Goal: Transaction & Acquisition: Purchase product/service

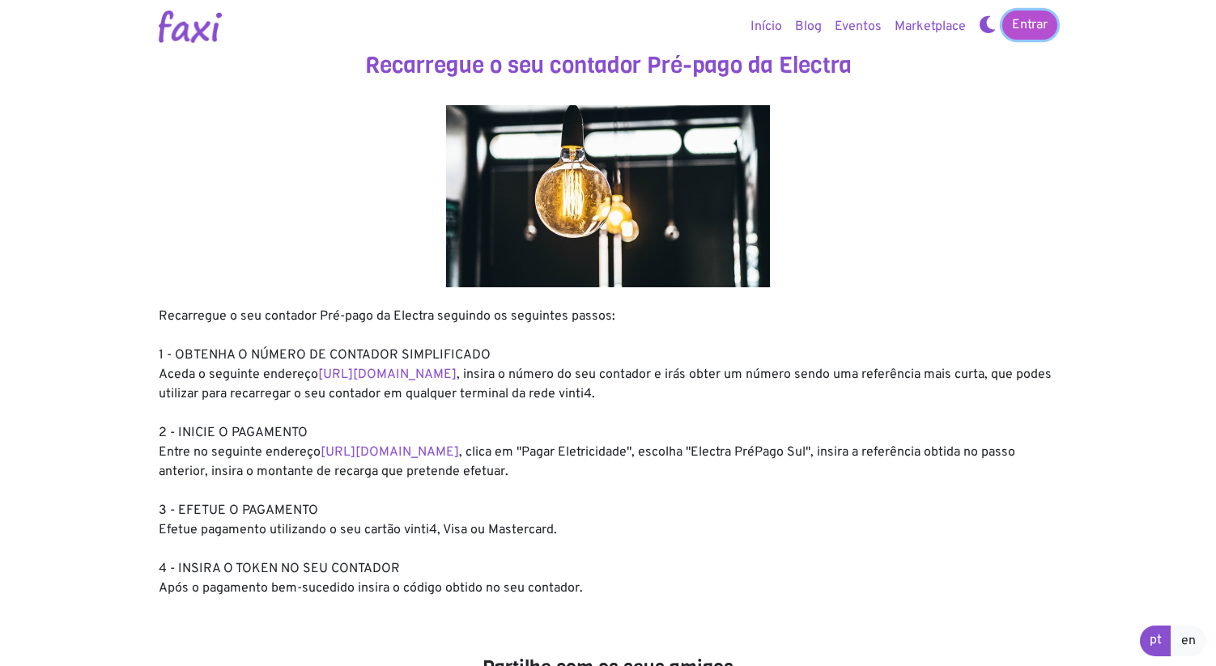
click at [1023, 20] on link "Entrar" at bounding box center [1029, 25] width 55 height 29
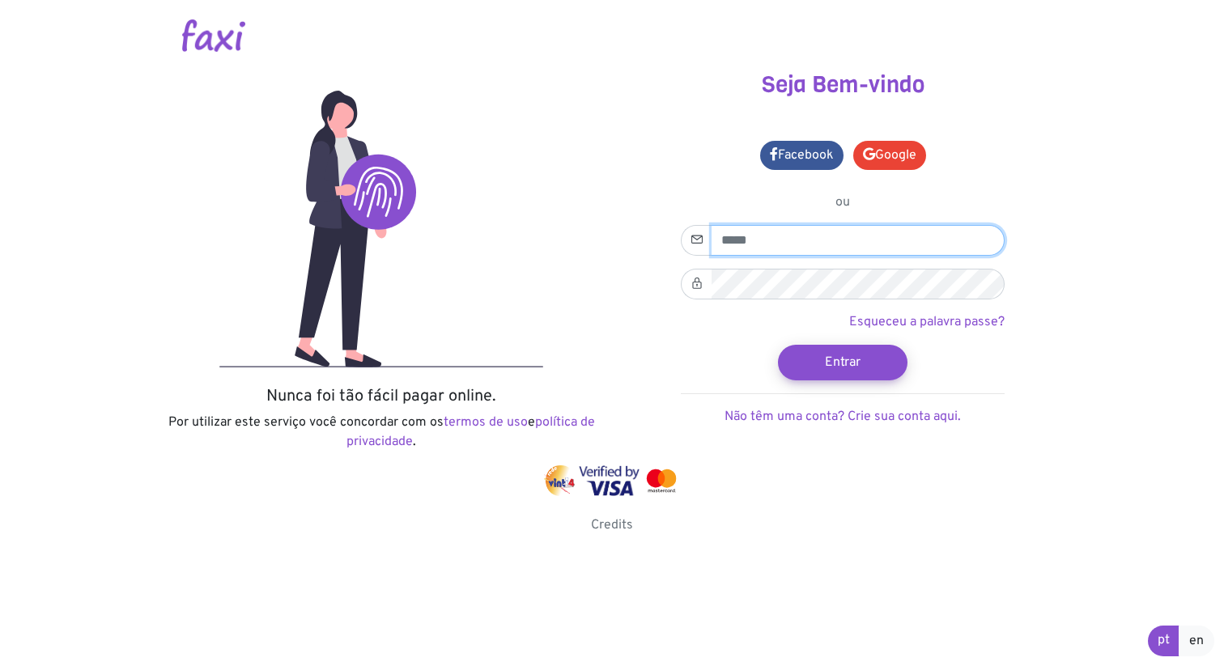
click at [801, 246] on input "email" at bounding box center [858, 240] width 293 height 31
click at [834, 254] on input "email" at bounding box center [858, 240] width 293 height 31
click at [943, 201] on p "ou" at bounding box center [843, 202] width 324 height 19
click at [773, 251] on input "email" at bounding box center [858, 240] width 293 height 31
click at [930, 319] on link "Esqueceu a palavra passe?" at bounding box center [926, 322] width 155 height 16
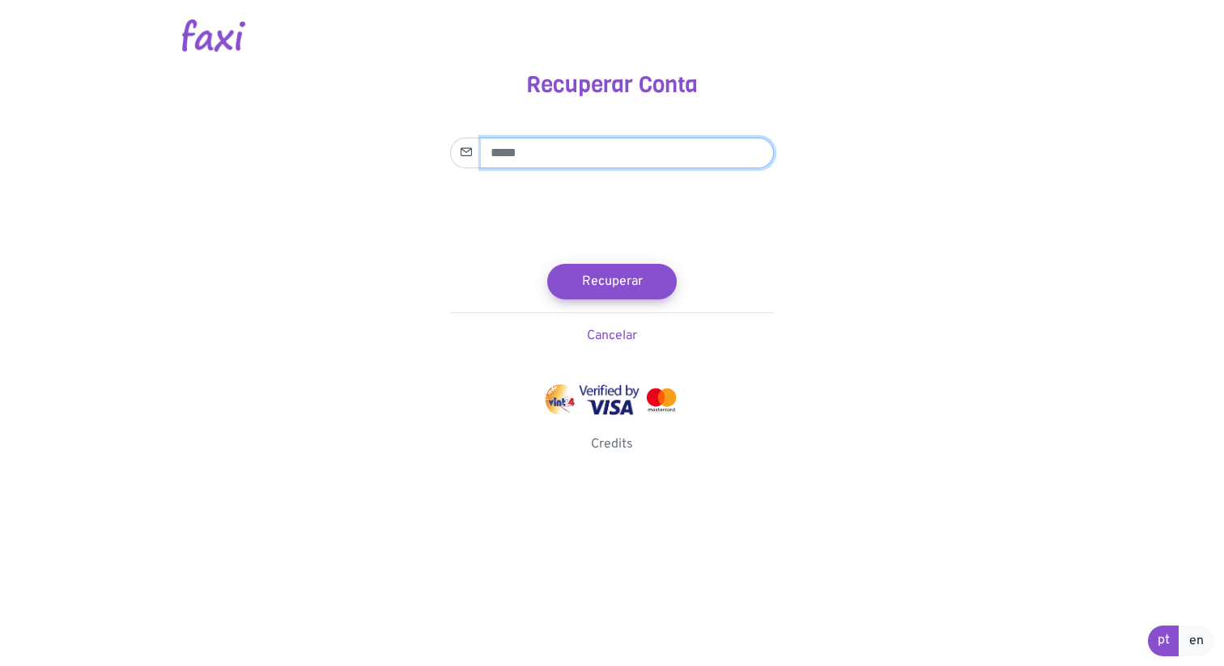
click at [594, 158] on input "email" at bounding box center [627, 153] width 293 height 31
type input "**********"
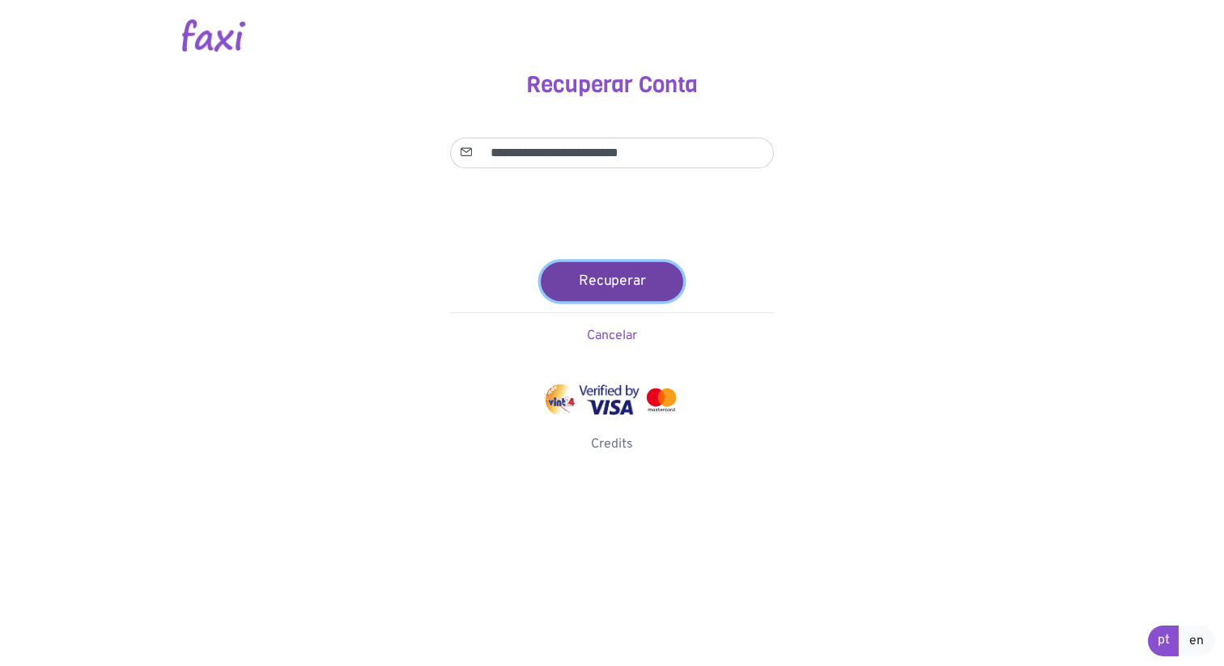
click at [610, 282] on button "Recuperar" at bounding box center [612, 280] width 142 height 39
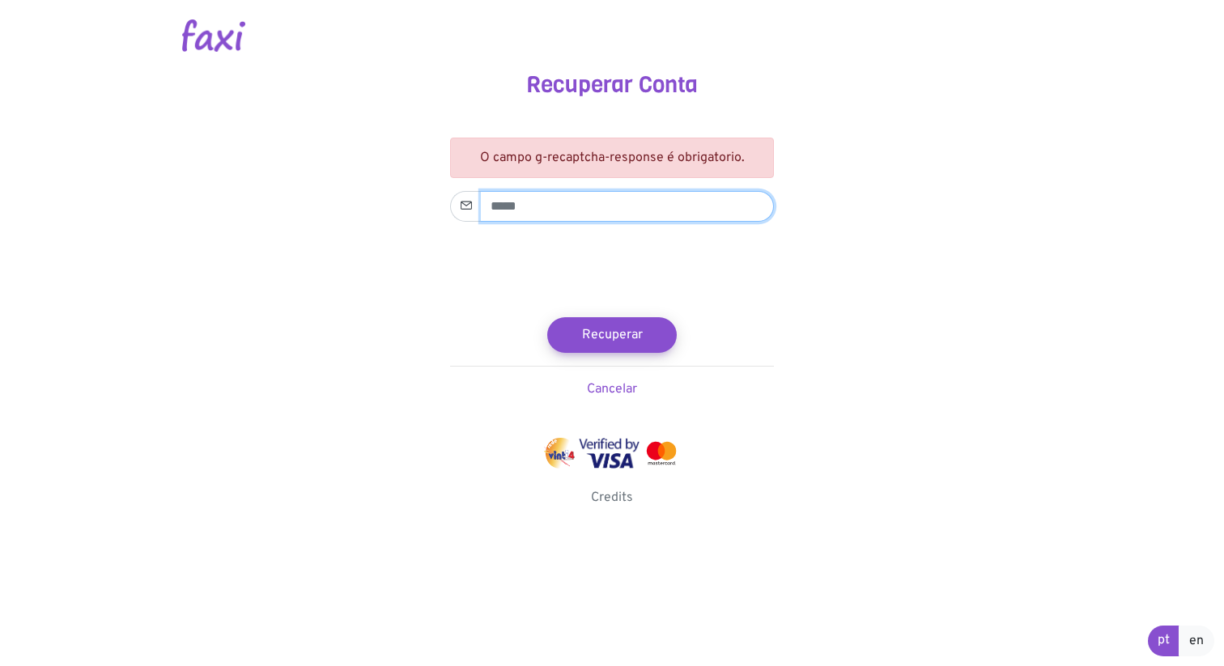
click at [547, 204] on input "email" at bounding box center [627, 206] width 293 height 31
type input "**********"
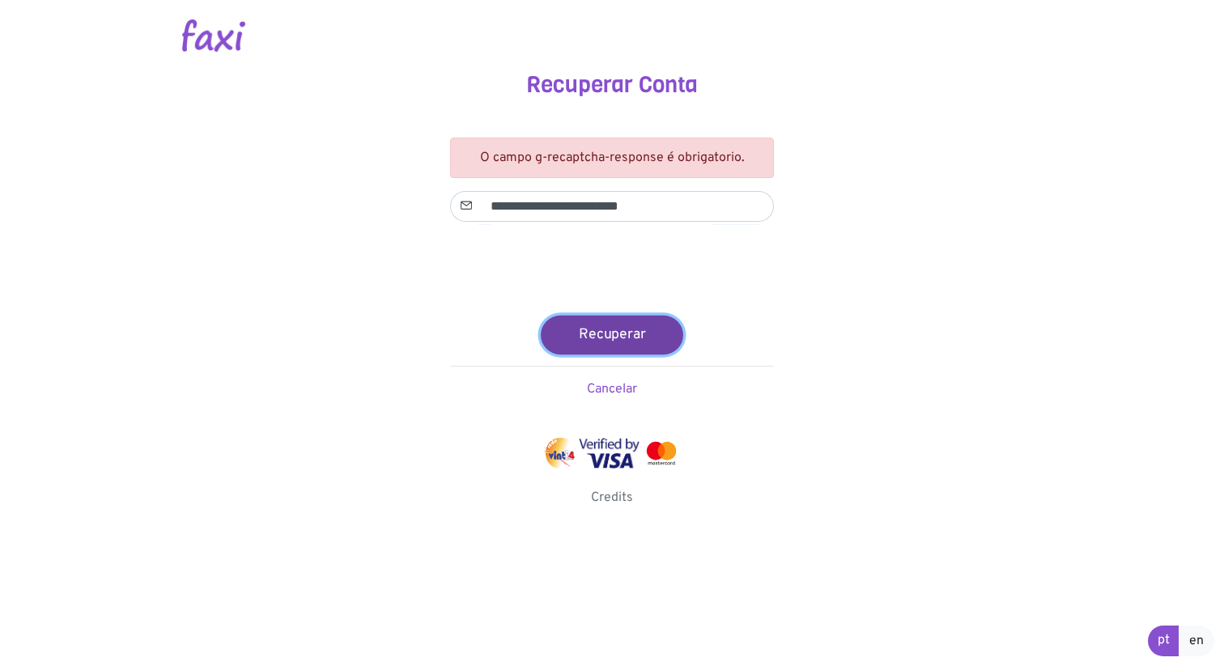
click at [605, 334] on button "Recuperar" at bounding box center [612, 334] width 142 height 39
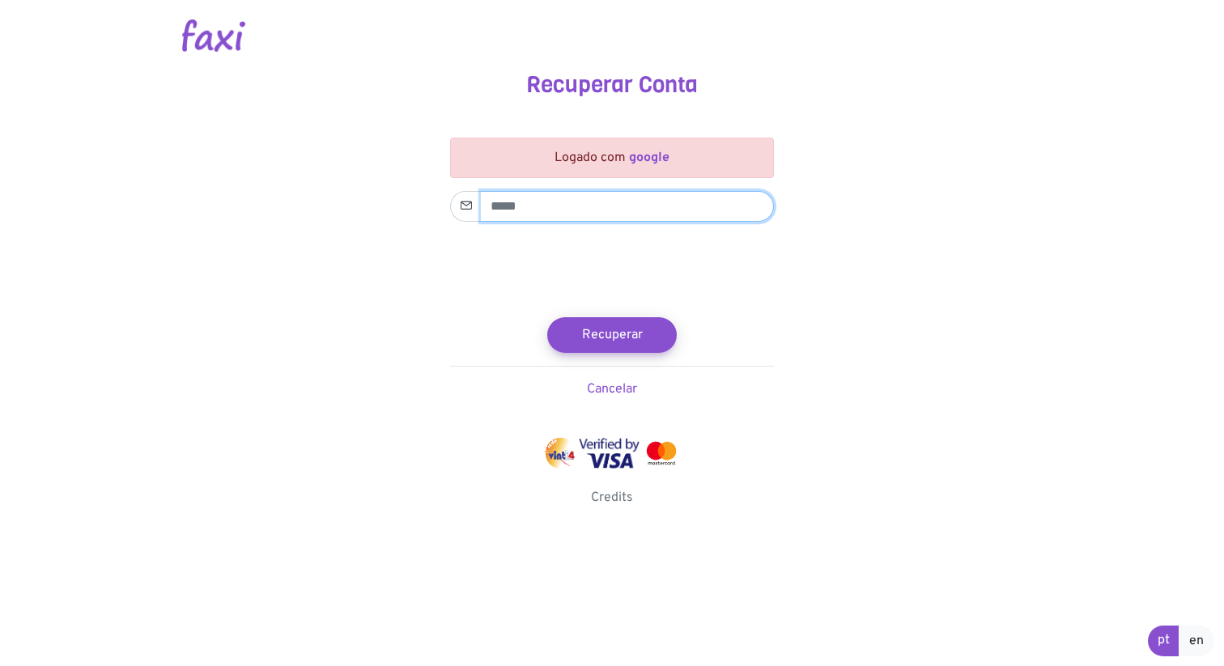
click at [615, 206] on input "email" at bounding box center [627, 206] width 293 height 31
click at [644, 154] on strong "google" at bounding box center [649, 158] width 40 height 16
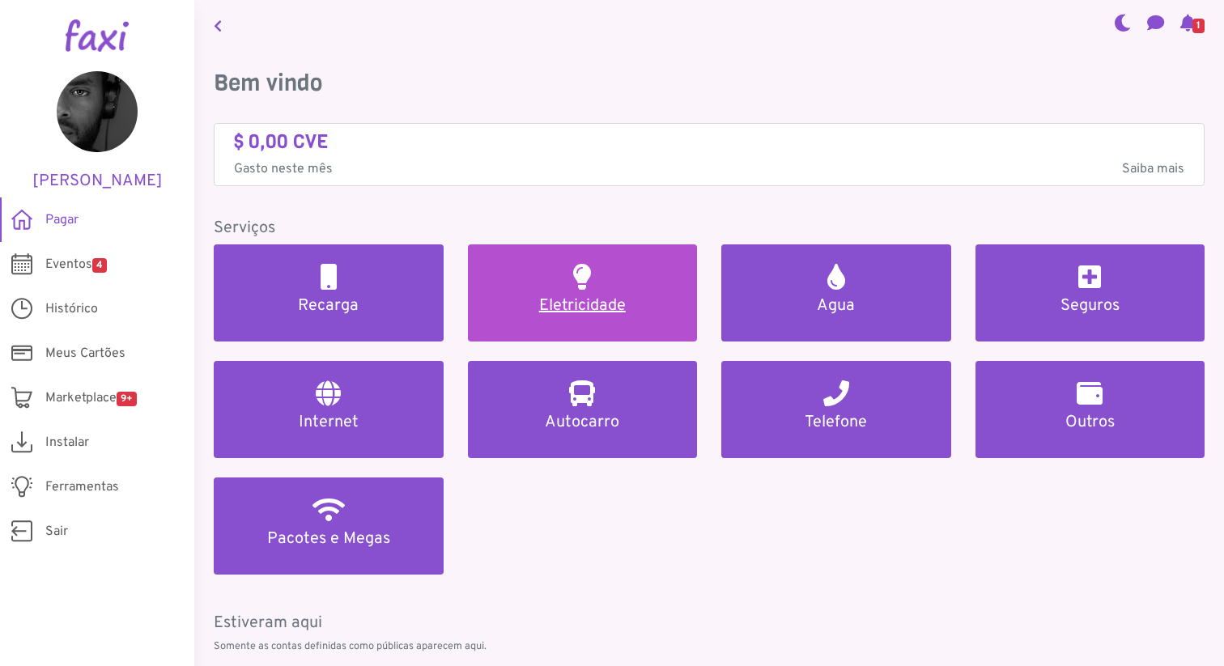
click at [625, 294] on link "Eletricidade" at bounding box center [583, 292] width 230 height 97
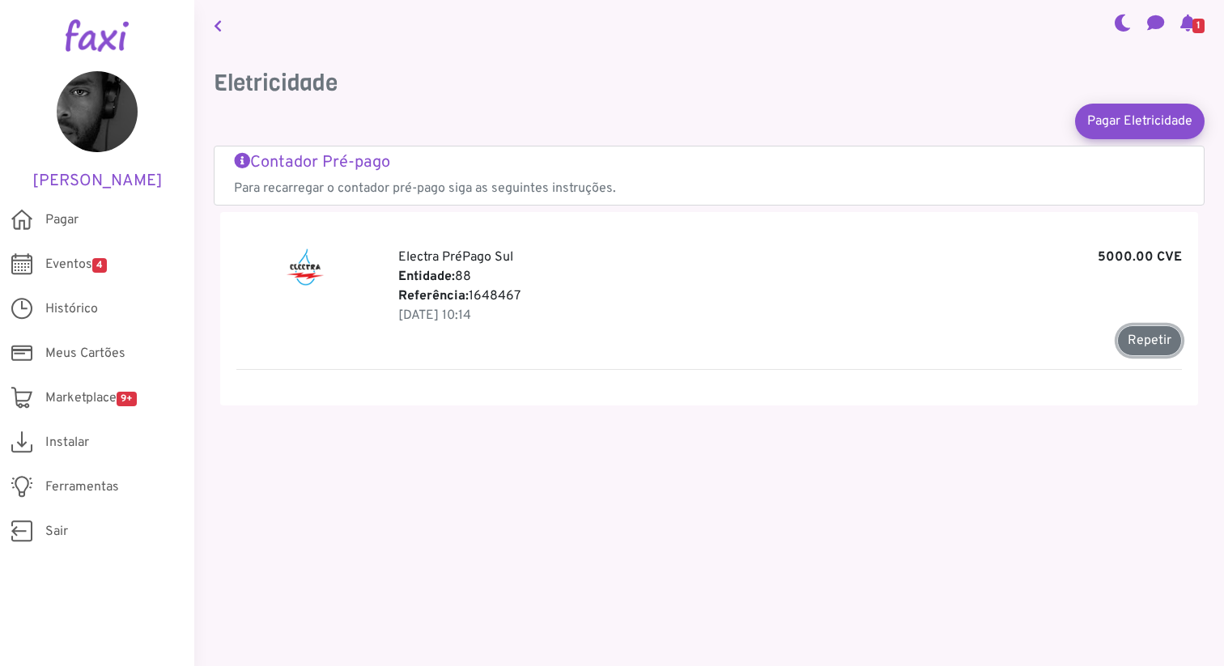
click at [1135, 344] on button "Repetir" at bounding box center [1149, 340] width 65 height 31
type input "*******"
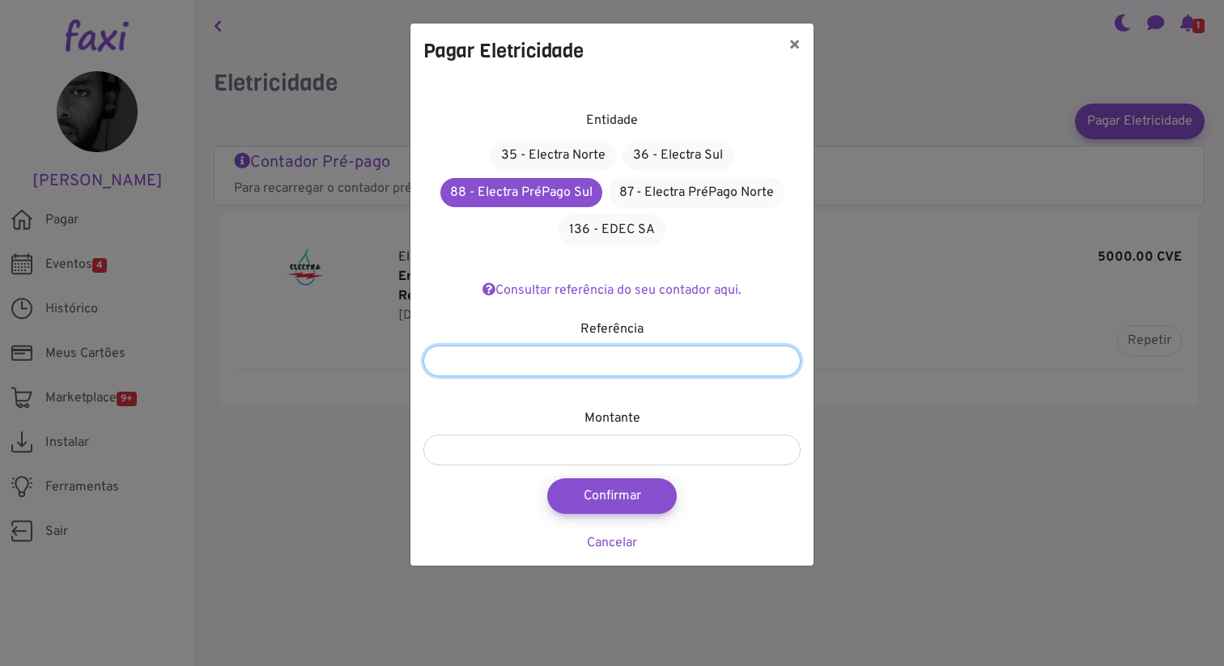
click at [565, 361] on input "*******" at bounding box center [611, 361] width 377 height 31
click at [756, 249] on div "Entidade 35 - Electra Norte 36 - Electra Sul 88 - Electra PréPago Sul 87 - Elec…" at bounding box center [611, 322] width 403 height 487
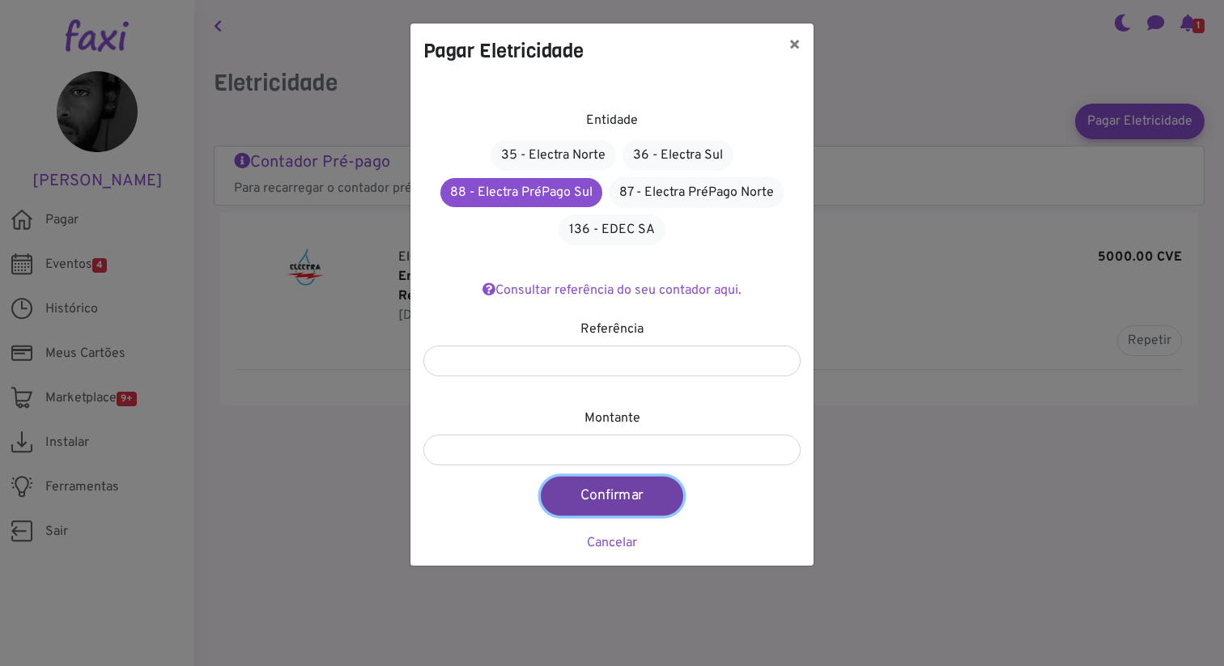
click at [610, 491] on button "Confirmar" at bounding box center [612, 496] width 142 height 39
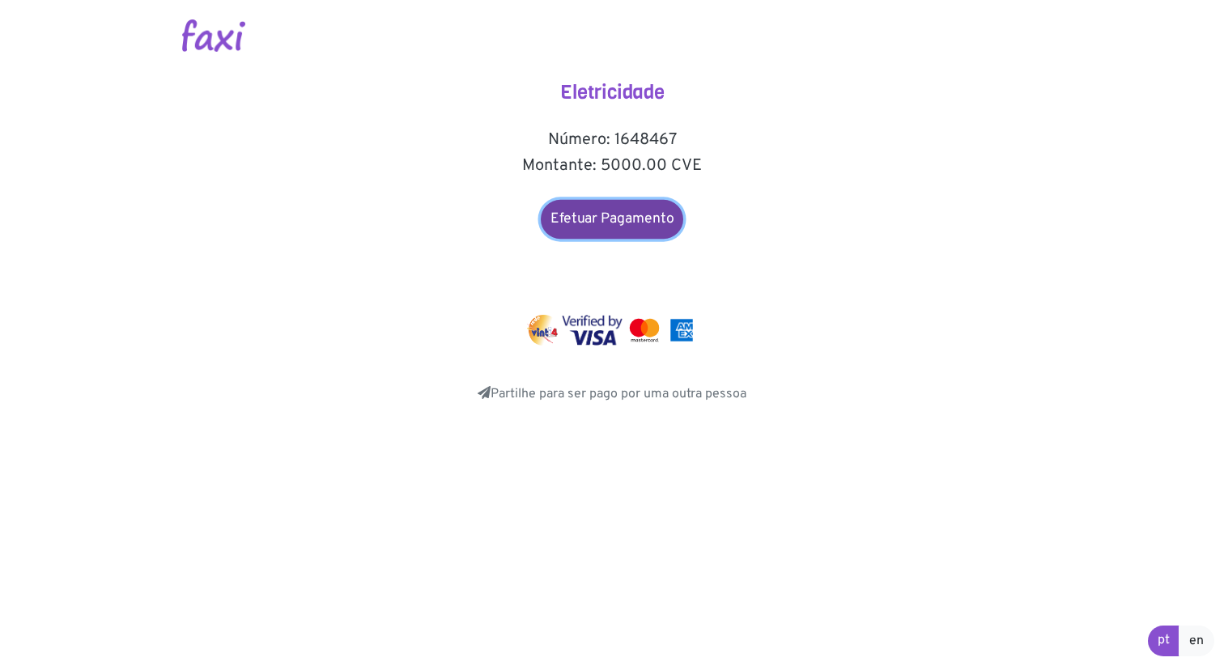
click at [609, 220] on link "Efetuar Pagamento" at bounding box center [612, 219] width 142 height 39
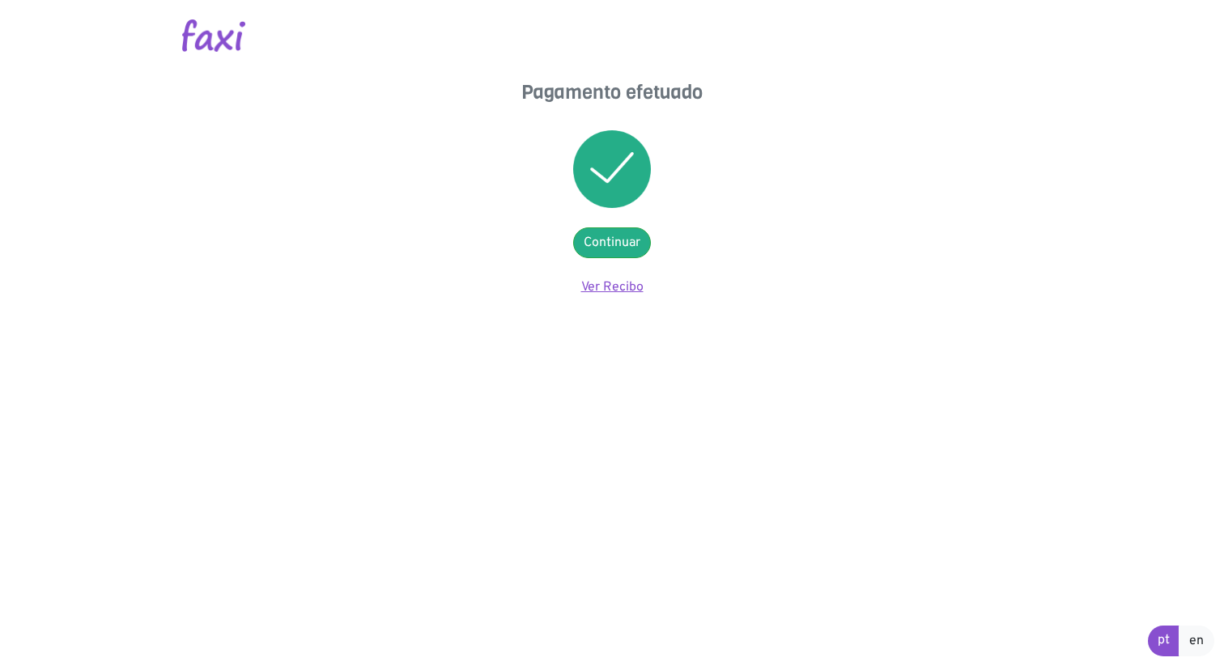
click at [606, 284] on link "Ver Recibo" at bounding box center [612, 287] width 62 height 16
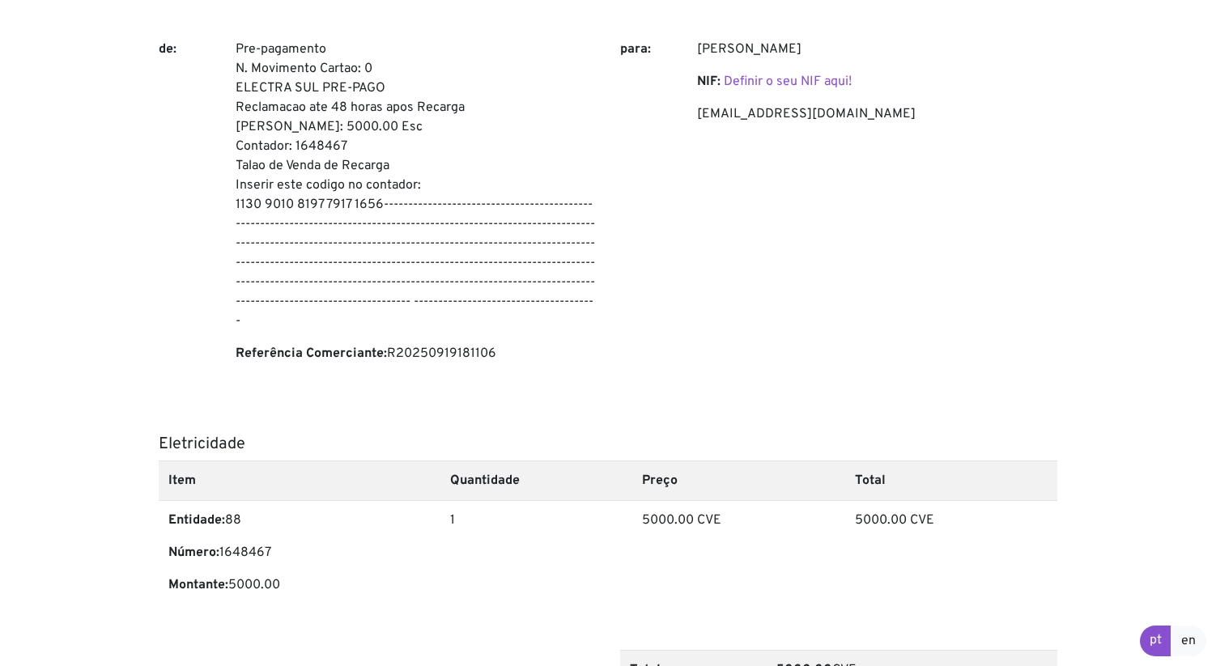
scroll to position [370, 0]
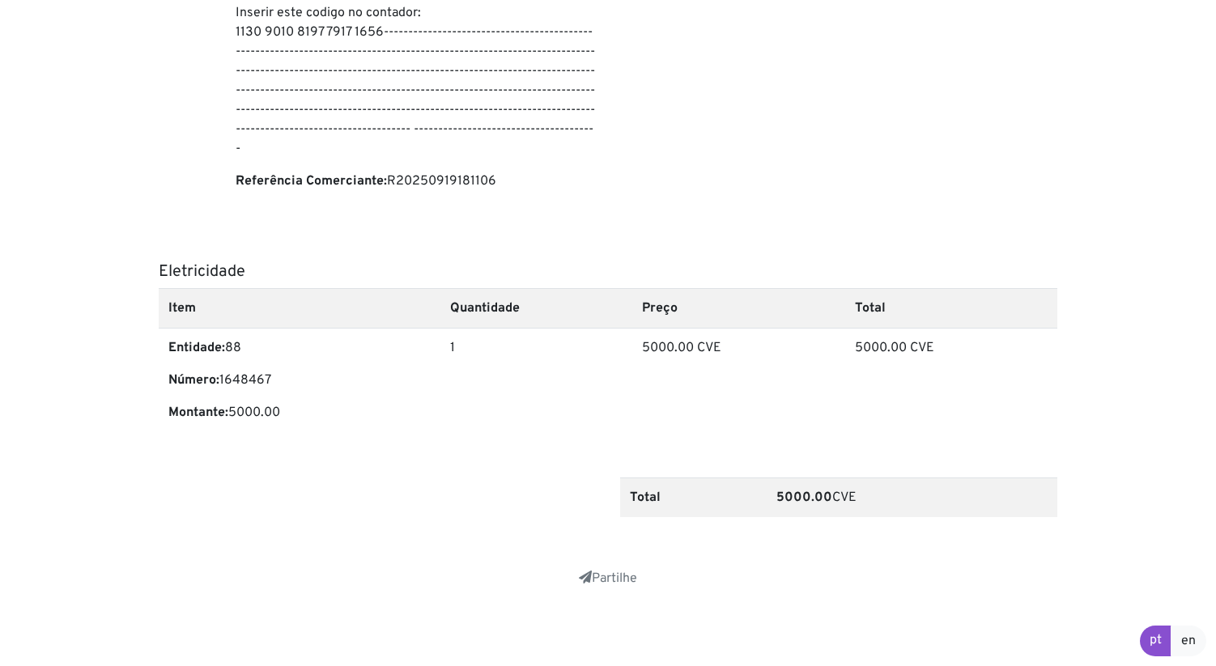
click at [589, 569] on div "Partilhe Imprimir Copiar Link Share Messenger WhatsApp Viber Telegram Email SMS" at bounding box center [608, 578] width 899 height 19
click at [602, 580] on link "Partilhe" at bounding box center [608, 579] width 58 height 16
click at [599, 581] on link "Partilhe" at bounding box center [608, 579] width 58 height 16
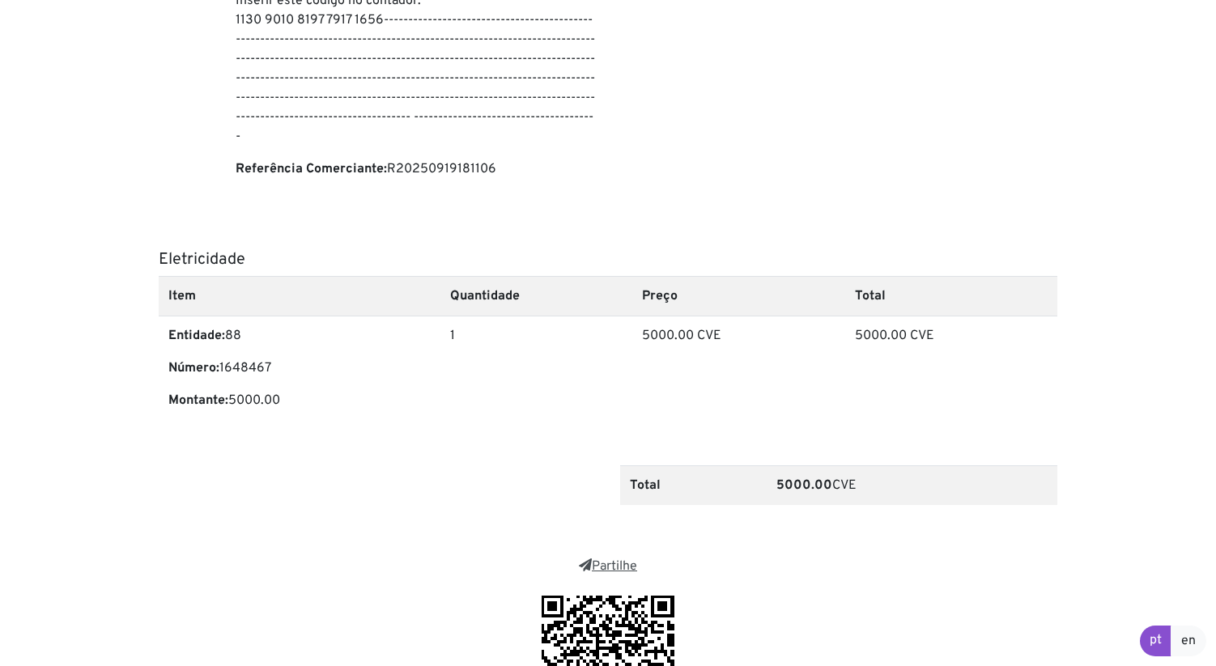
scroll to position [582, 0]
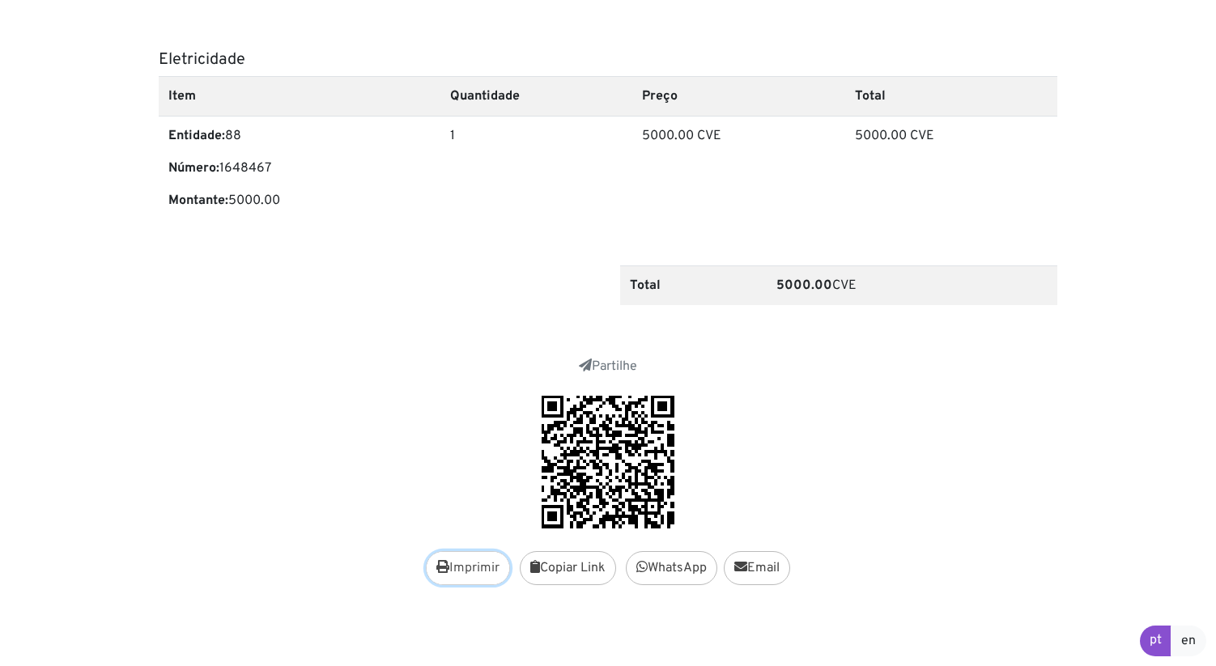
click at [470, 563] on button "Imprimir" at bounding box center [468, 568] width 84 height 34
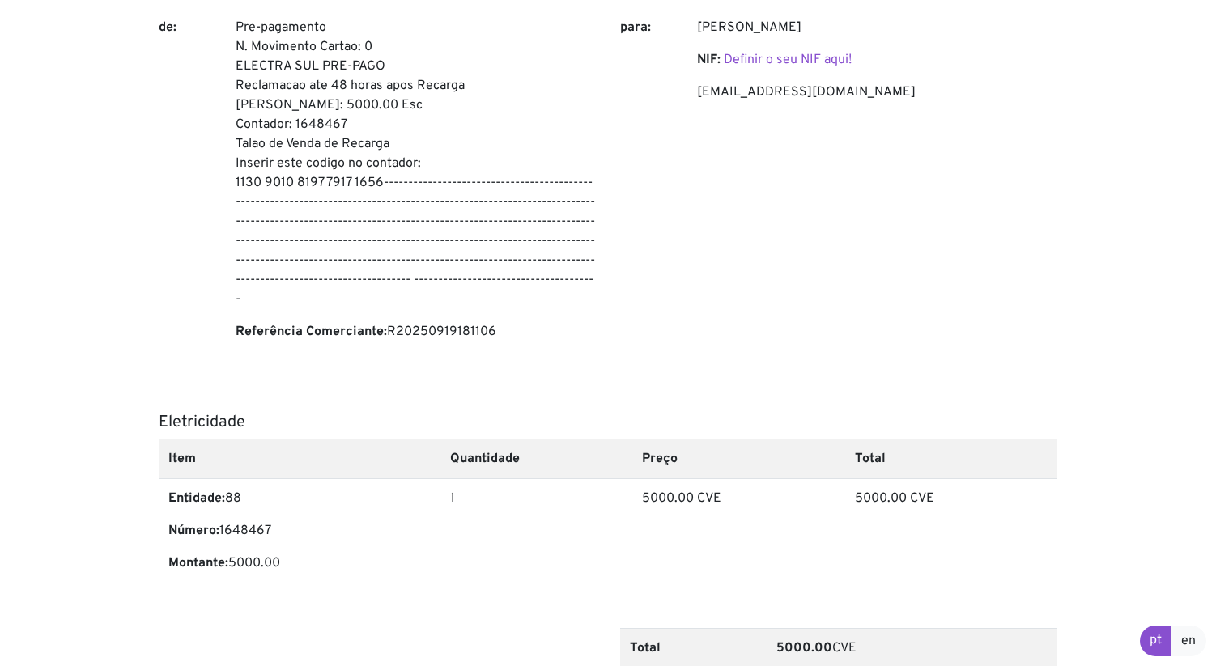
scroll to position [0, 0]
